Goal: Task Accomplishment & Management: Manage account settings

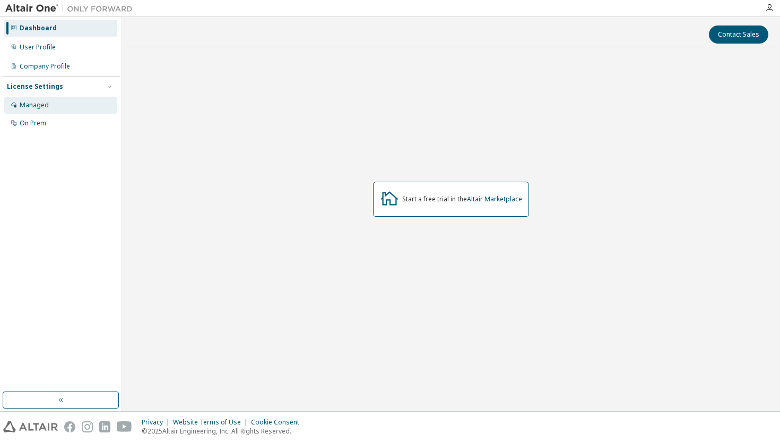
click at [77, 101] on div "Managed" at bounding box center [60, 105] width 113 height 17
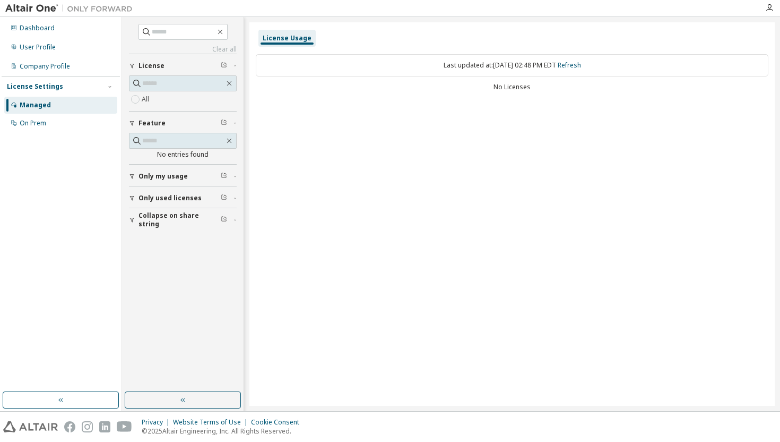
click at [184, 176] on span "Only my usage" at bounding box center [163, 176] width 49 height 8
click at [197, 78] on input "text" at bounding box center [183, 83] width 82 height 11
click at [773, 9] on icon "button" at bounding box center [769, 8] width 8 height 8
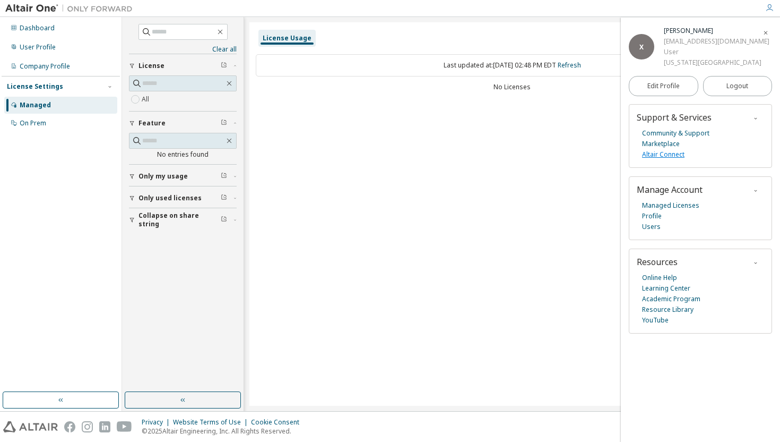
click at [671, 155] on link "Altair Connect" at bounding box center [663, 154] width 42 height 11
